Goal: Task Accomplishment & Management: Use online tool/utility

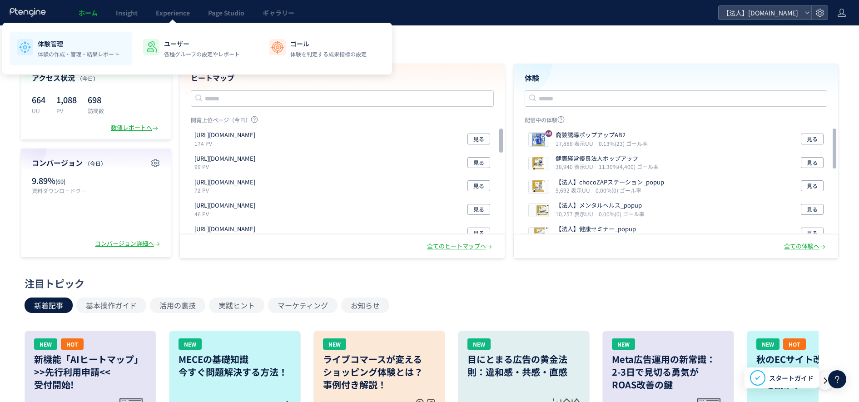
click at [66, 48] on p "体験管理" at bounding box center [79, 43] width 82 height 9
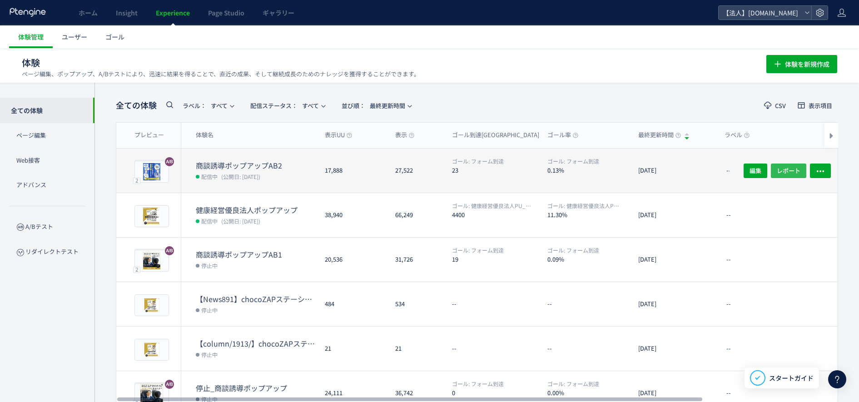
click at [788, 170] on span "レポート" at bounding box center [789, 170] width 24 height 15
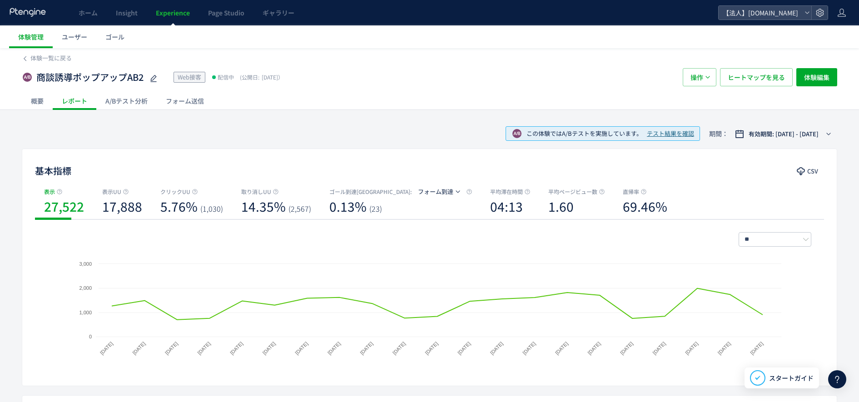
click at [125, 95] on div "A/Bテスト分析" at bounding box center [126, 101] width 60 height 18
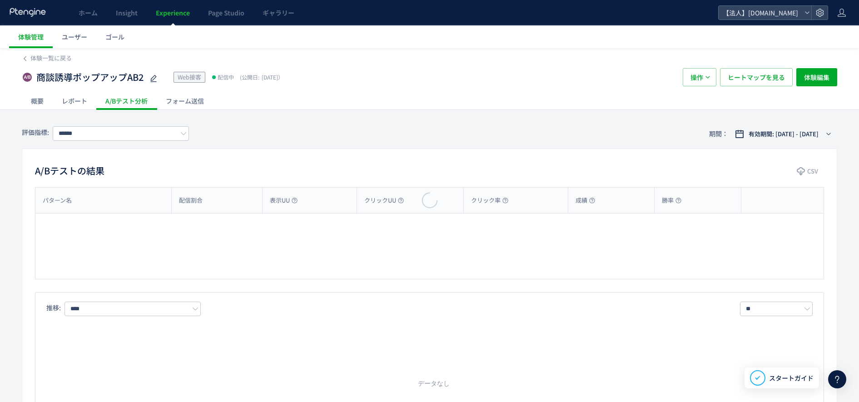
type input "******"
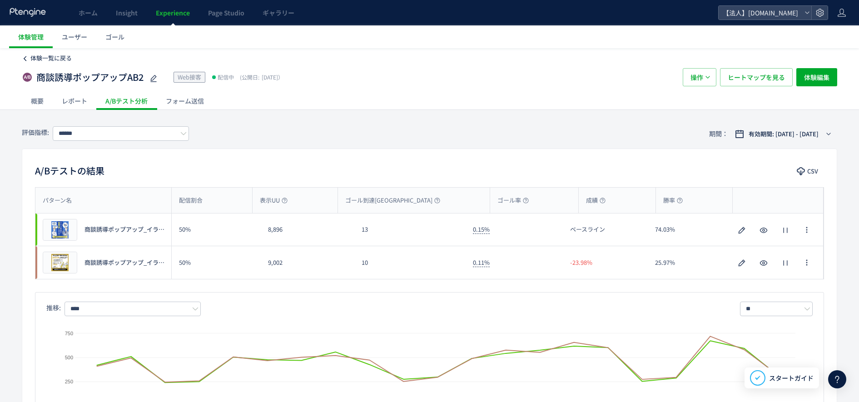
click at [34, 59] on span "体験一覧に戻る" at bounding box center [50, 58] width 41 height 9
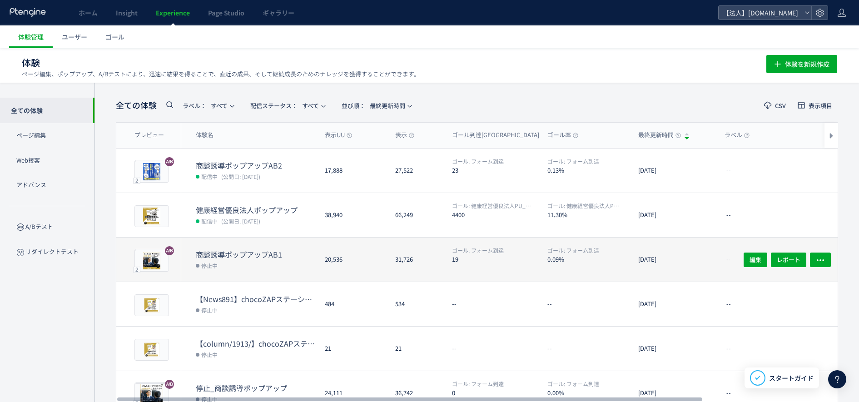
click at [248, 246] on div "商談誘導ポップアップAB1 停止中" at bounding box center [249, 260] width 136 height 44
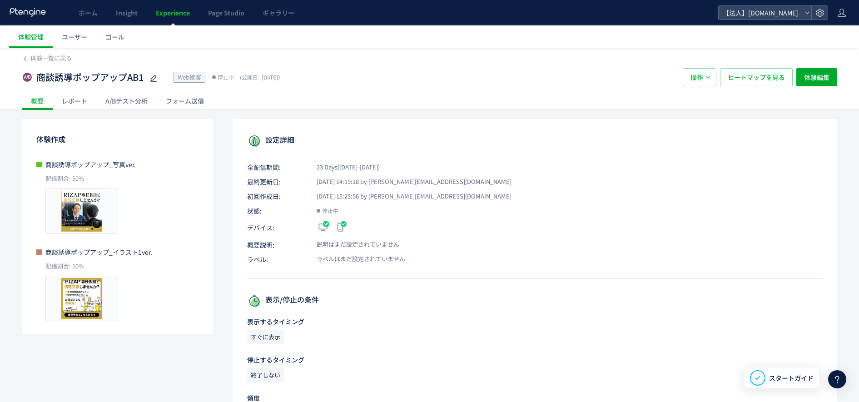
click at [122, 99] on div "A/Bテスト分析" at bounding box center [126, 101] width 60 height 18
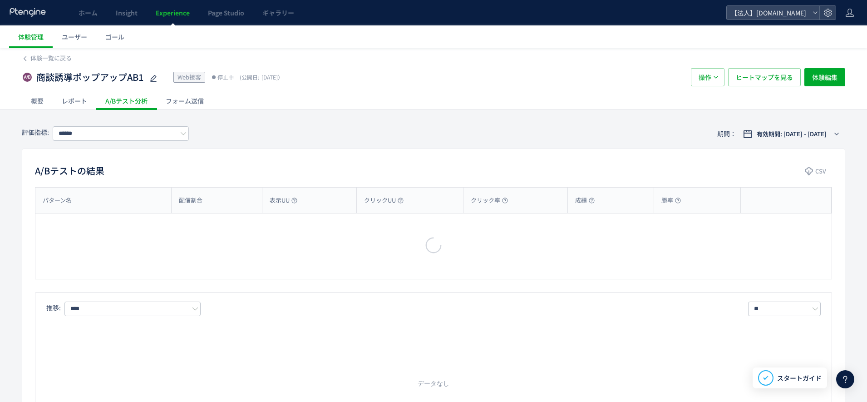
type input "******"
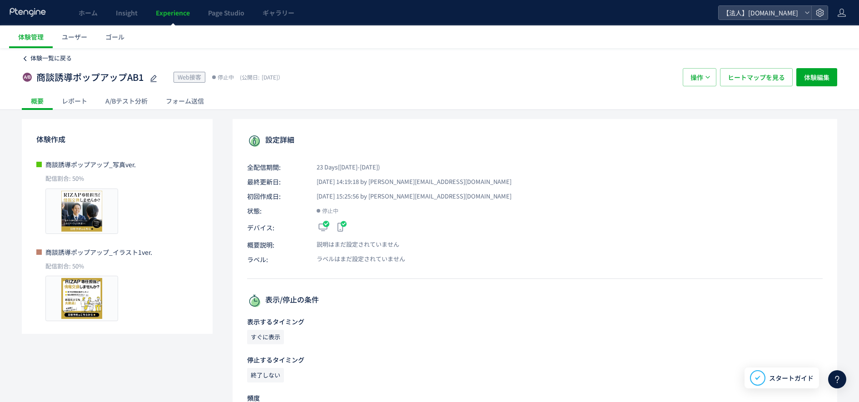
click at [46, 55] on span "体験一覧に戻る" at bounding box center [50, 58] width 41 height 9
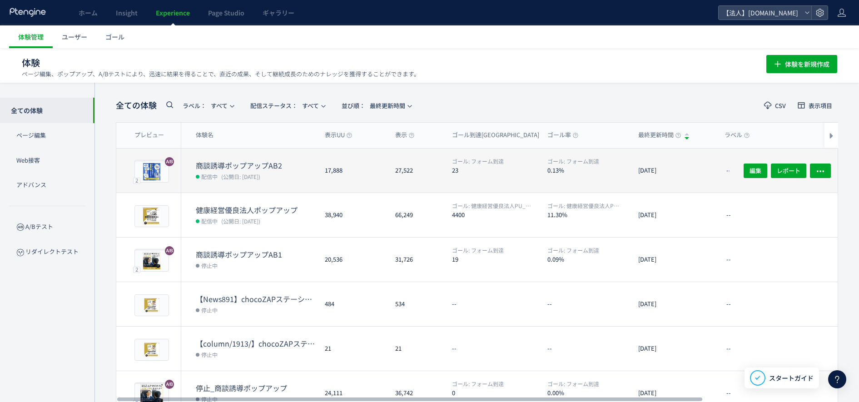
click at [243, 164] on dt "商談誘導ポップアップAB2" at bounding box center [257, 165] width 122 height 10
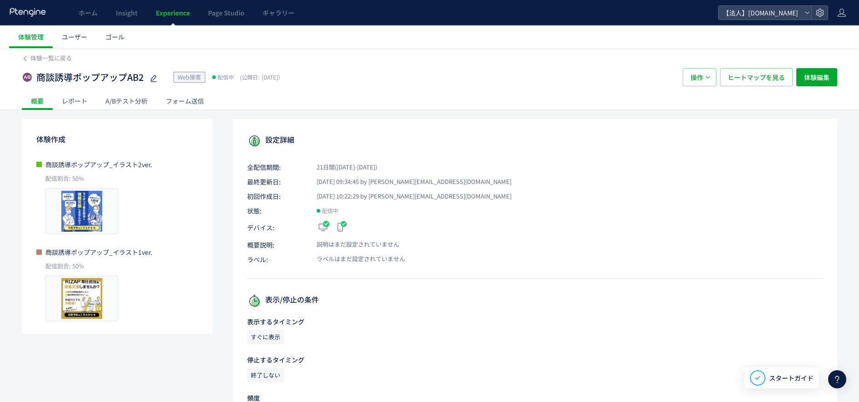
click at [131, 99] on div "A/Bテスト分析" at bounding box center [126, 101] width 60 height 18
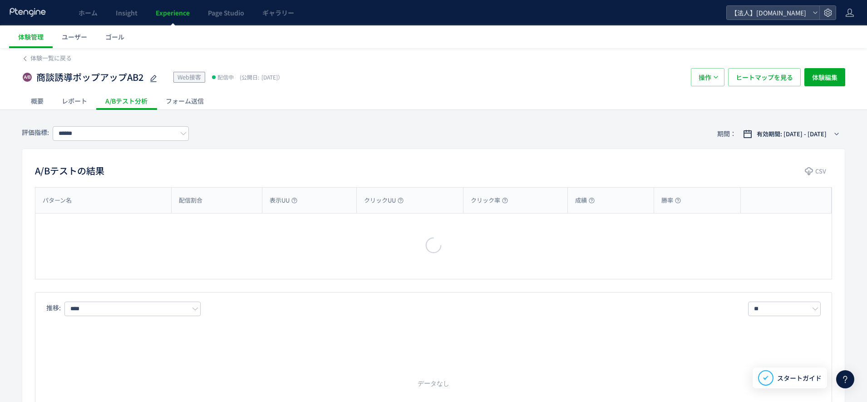
type input "******"
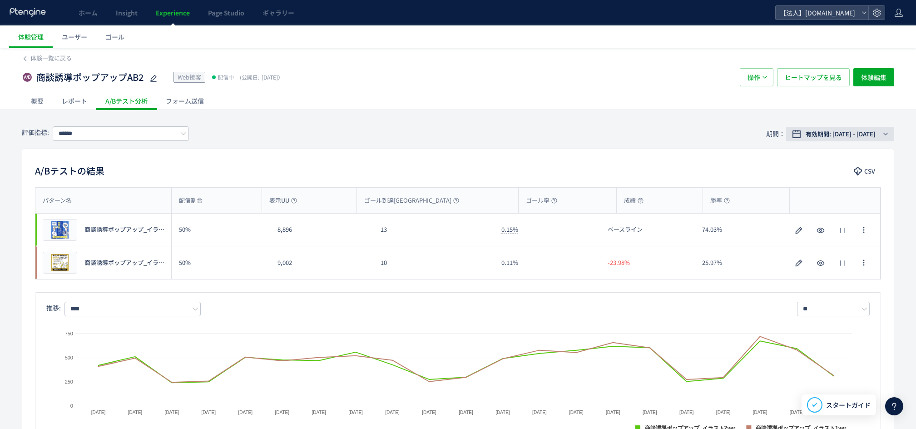
click at [867, 135] on button "有効期間: [DATE] - [DATE]" at bounding box center [840, 134] width 108 height 15
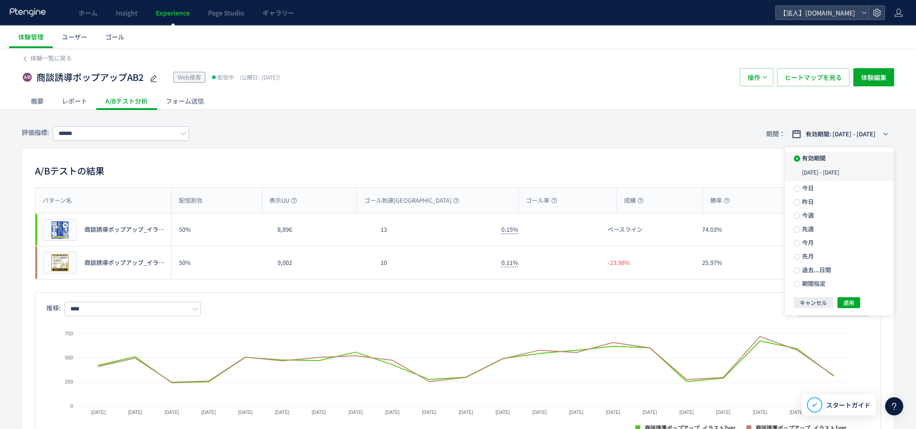
click at [823, 175] on div "[DATE] - [DATE]" at bounding box center [839, 172] width 109 height 16
click at [848, 305] on span "適用" at bounding box center [848, 302] width 11 height 11
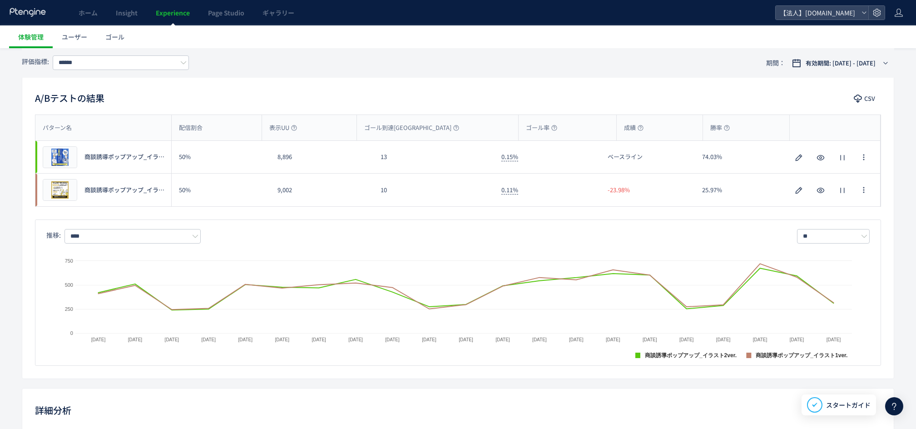
scroll to position [81, 0]
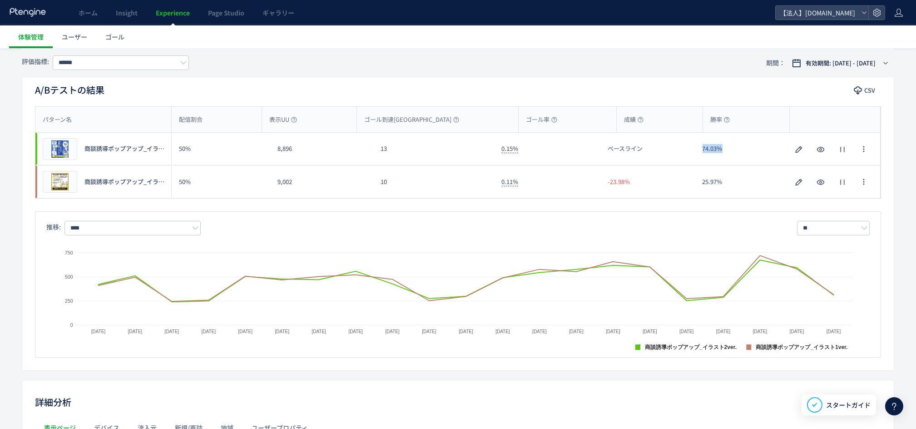
drag, startPoint x: 724, startPoint y: 150, endPoint x: 703, endPoint y: 154, distance: 21.2
click at [703, 154] on div "74.03%" at bounding box center [742, 149] width 94 height 32
copy div "74.03%"
drag, startPoint x: 727, startPoint y: 183, endPoint x: 699, endPoint y: 184, distance: 28.2
click at [699, 184] on div "25.97%" at bounding box center [742, 181] width 94 height 33
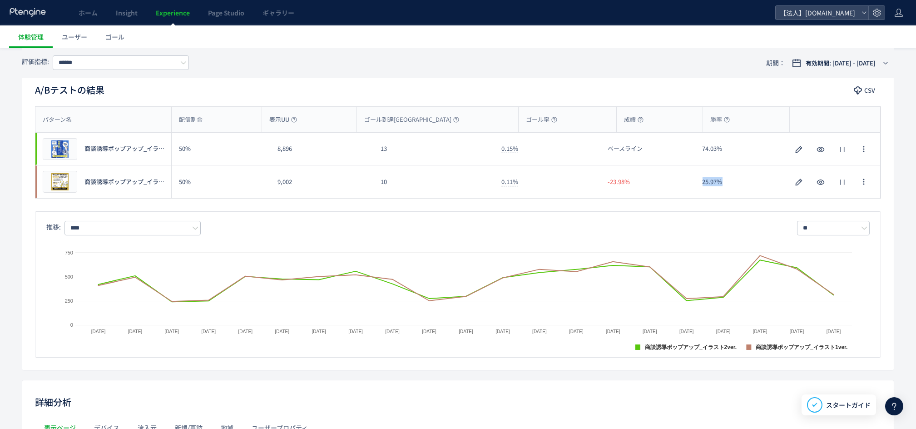
copy div "25.97%"
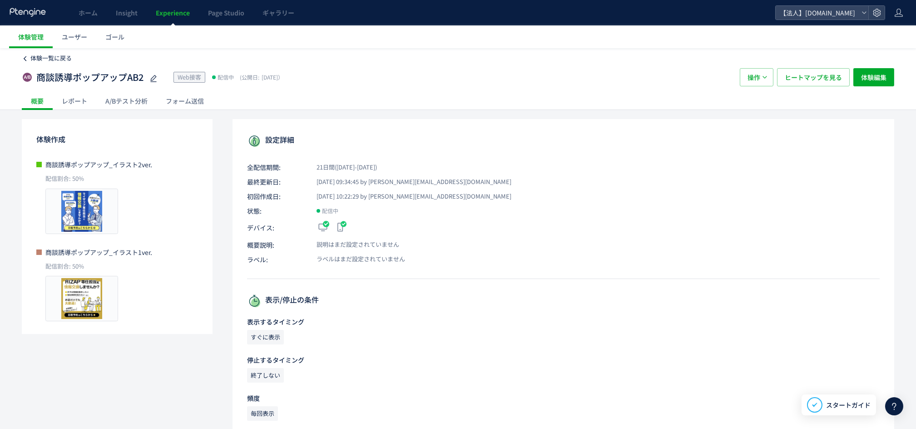
click at [59, 58] on span "体験一覧に戻る" at bounding box center [50, 58] width 41 height 9
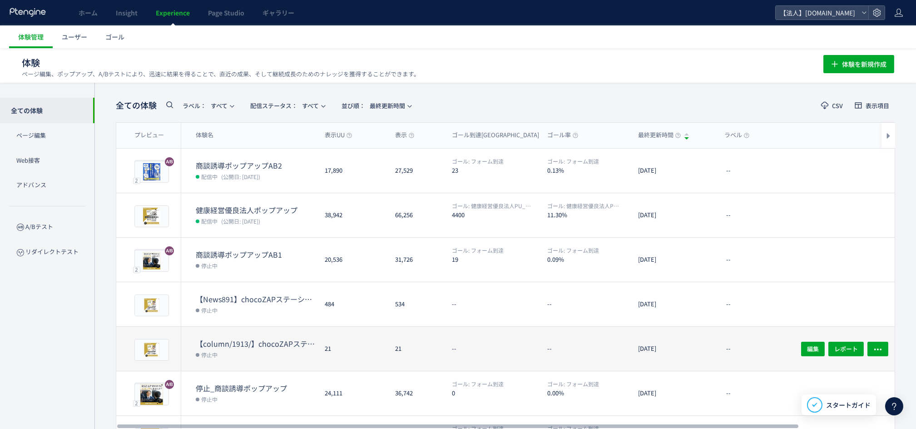
click at [234, 261] on dd "停止中" at bounding box center [257, 265] width 122 height 12
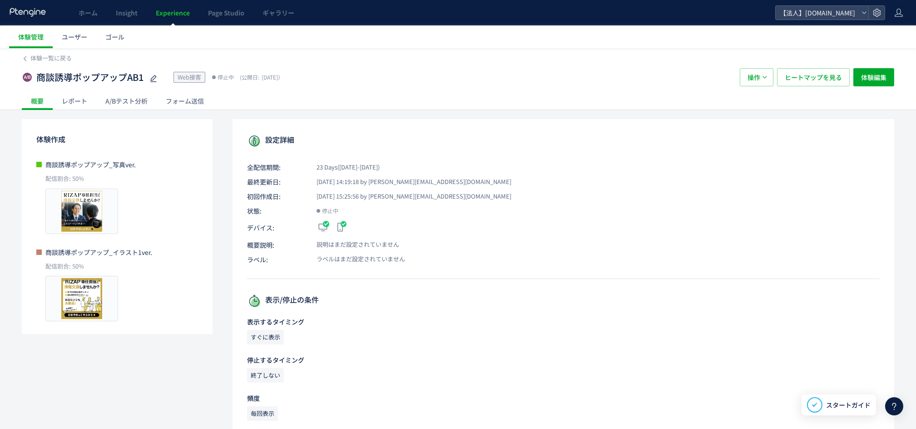
click at [118, 99] on div "A/Bテスト分析" at bounding box center [126, 101] width 60 height 18
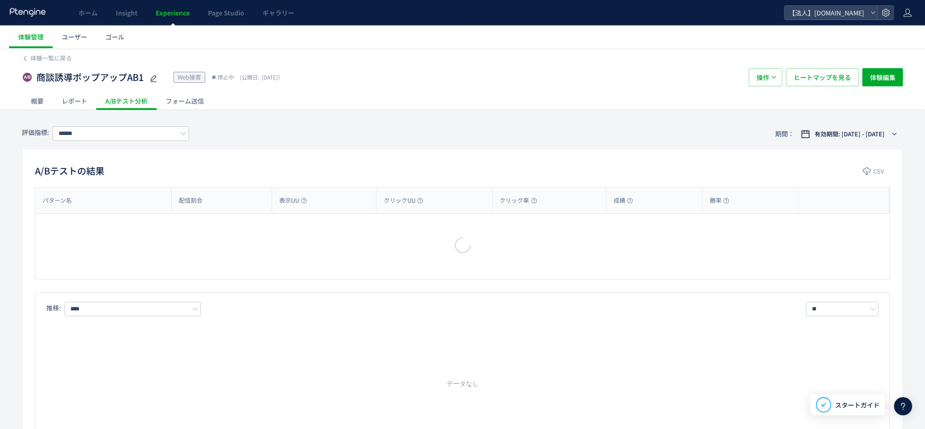
type input "******"
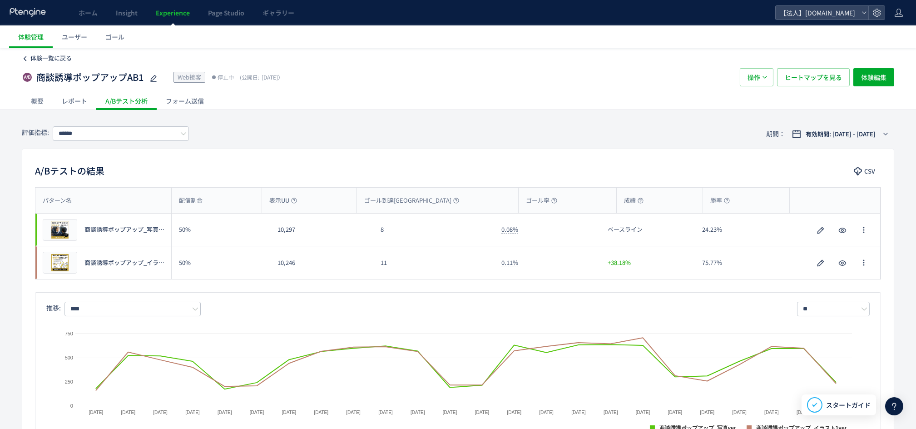
click at [34, 62] on span "体験一覧に戻る" at bounding box center [50, 58] width 41 height 9
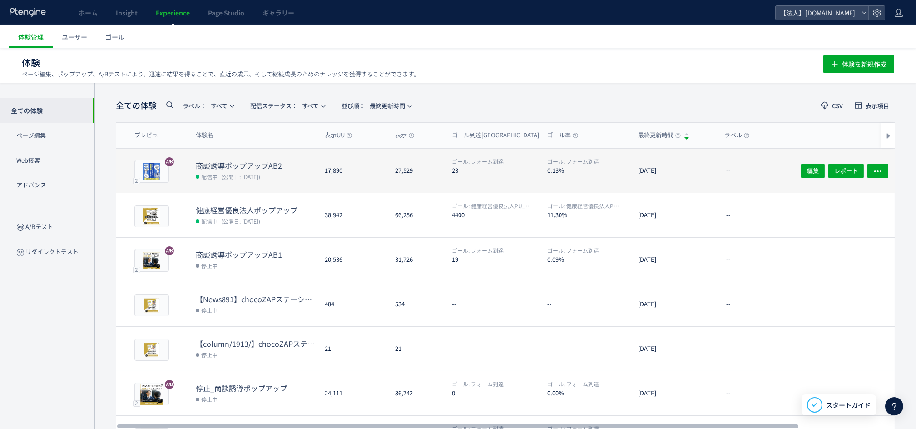
click at [218, 165] on dt "商談誘導ポップアップAB2" at bounding box center [257, 165] width 122 height 10
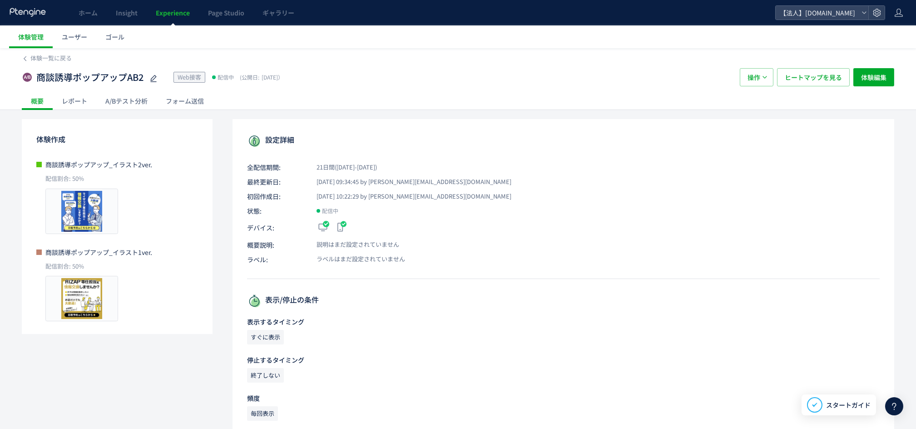
click at [135, 108] on div "A/Bテスト分析" at bounding box center [126, 101] width 60 height 18
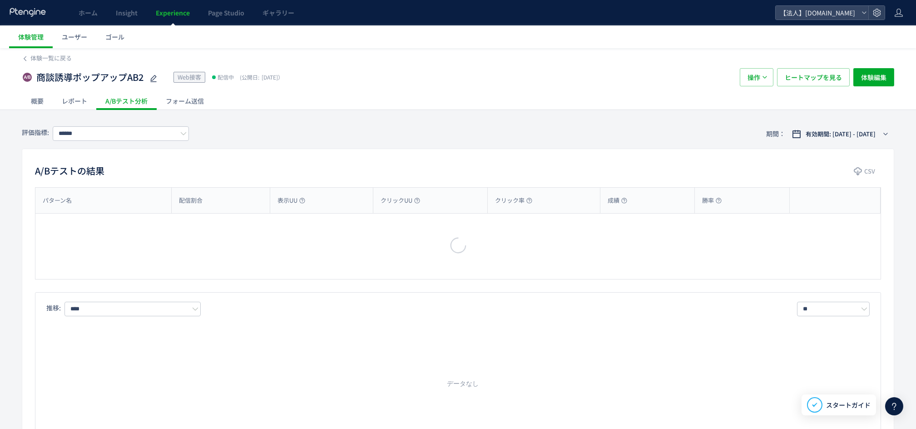
type input "******"
